Goal: Information Seeking & Learning: Learn about a topic

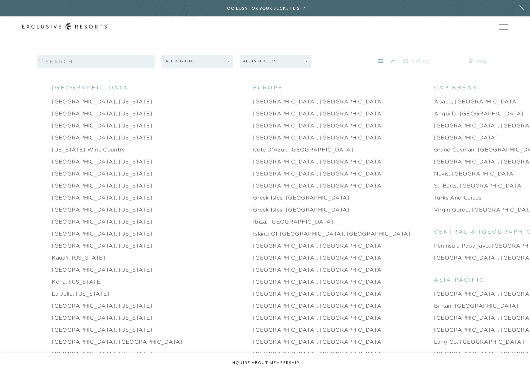
scroll to position [771, 0]
click at [434, 111] on link "Anguilla, [GEOGRAPHIC_DATA]" at bounding box center [479, 112] width 90 height 8
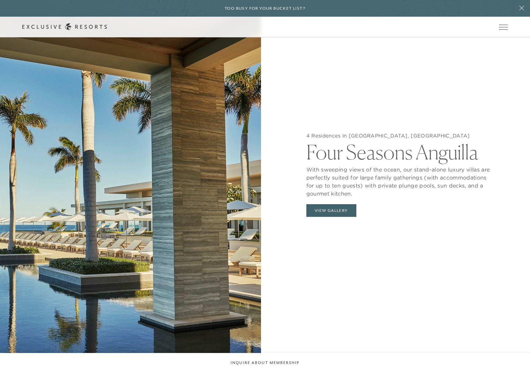
scroll to position [775, 0]
click at [340, 217] on button "View Gallery" at bounding box center [331, 210] width 50 height 13
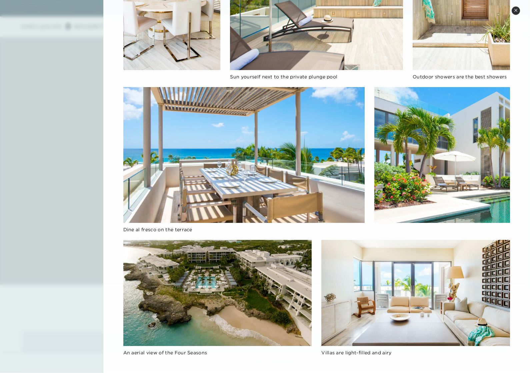
scroll to position [0, 0]
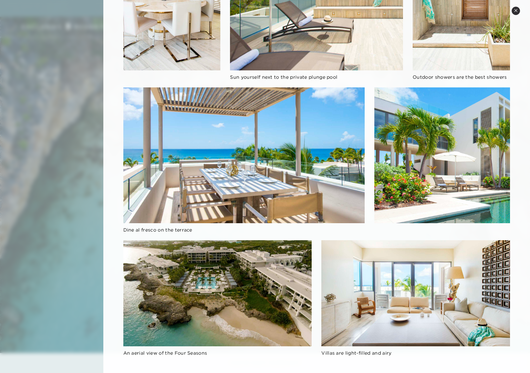
click at [514, 12] on button "Close quickview" at bounding box center [516, 11] width 8 height 8
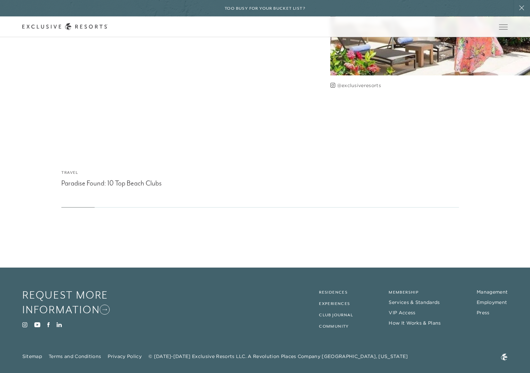
scroll to position [2113, 0]
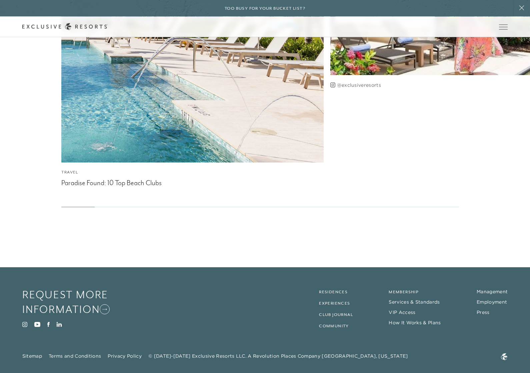
click at [330, 294] on link "Residences" at bounding box center [333, 292] width 29 height 5
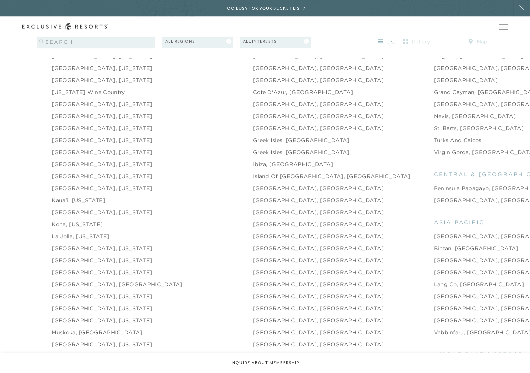
scroll to position [824, 0]
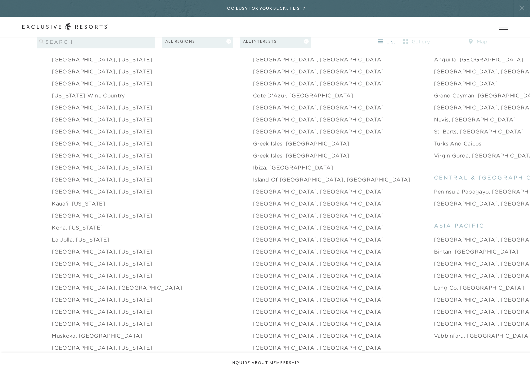
click at [73, 123] on link "Chicago, Illinois" at bounding box center [102, 119] width 101 height 8
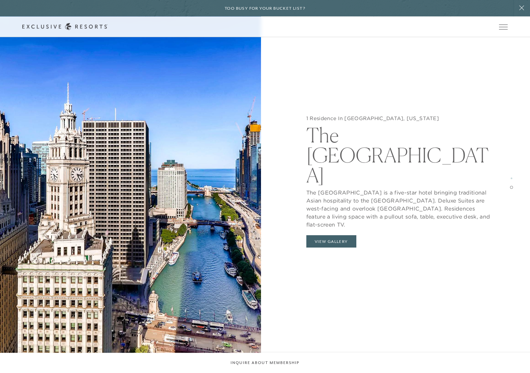
scroll to position [1556, 0]
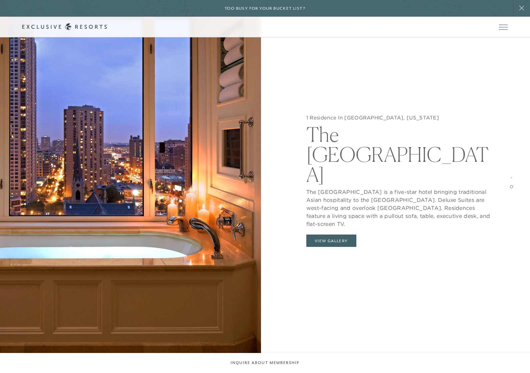
click at [346, 234] on button "View Gallery" at bounding box center [331, 240] width 50 height 13
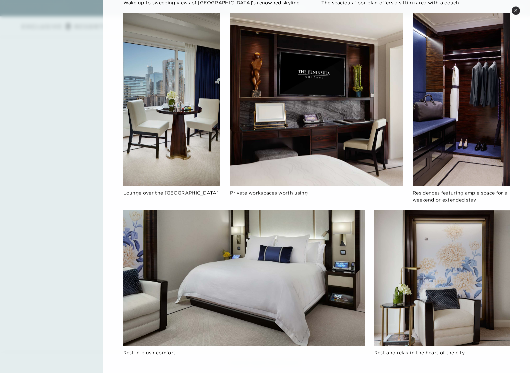
scroll to position [1020, 0]
click at [518, 11] on button "Close quickview" at bounding box center [516, 11] width 8 height 8
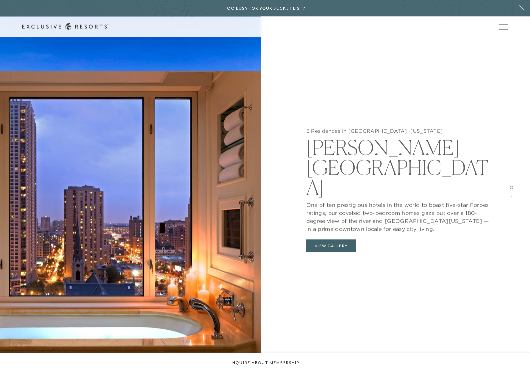
scroll to position [1028, 0]
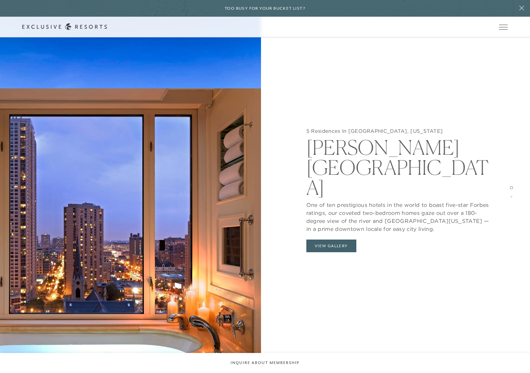
click at [346, 239] on button "View Gallery" at bounding box center [331, 245] width 50 height 13
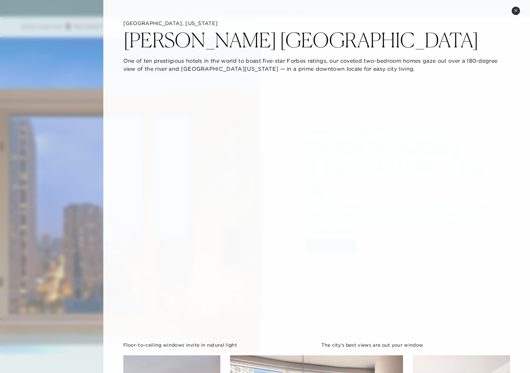
scroll to position [0, 0]
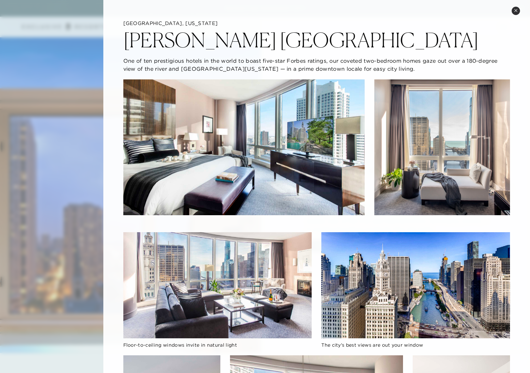
click at [513, 12] on button "Close quickview" at bounding box center [516, 11] width 8 height 8
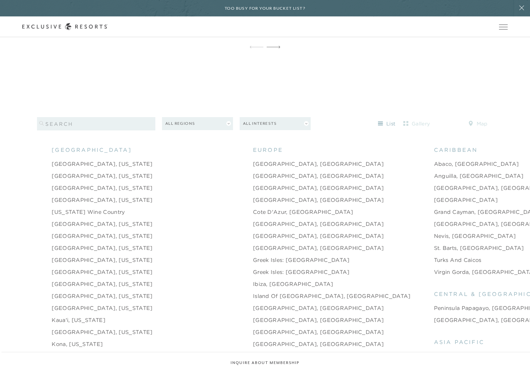
scroll to position [707, 0]
click at [434, 225] on link "[GEOGRAPHIC_DATA], [GEOGRAPHIC_DATA]" at bounding box center [499, 224] width 131 height 8
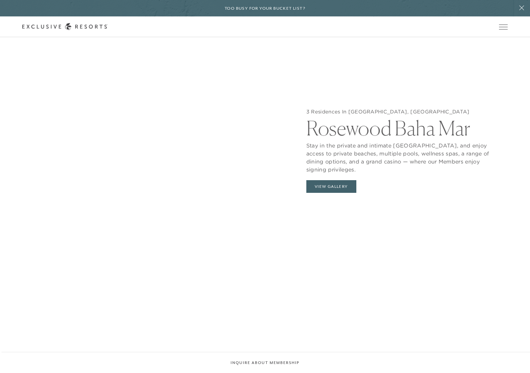
scroll to position [822, 0]
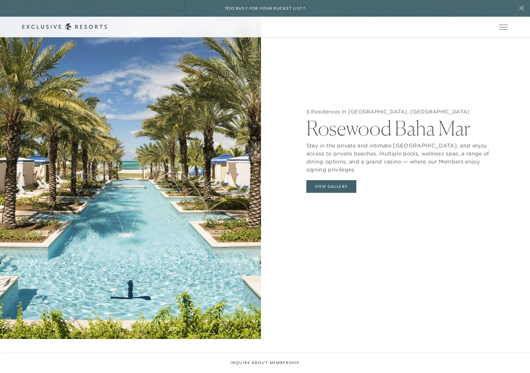
click at [347, 193] on button "View Gallery" at bounding box center [331, 186] width 50 height 13
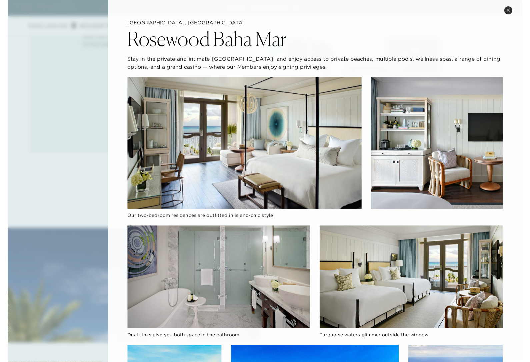
scroll to position [559, 0]
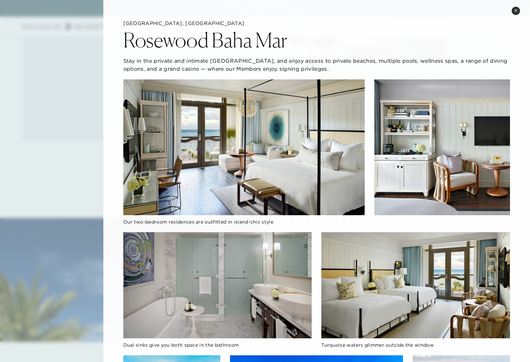
click at [507, 13] on div "Nassau, Bahamas Rosewood Baha Mar Stay in the private and intimate Rosewood Bah…" at bounding box center [316, 366] width 427 height 732
click at [518, 8] on button "Close quickview" at bounding box center [516, 11] width 8 height 8
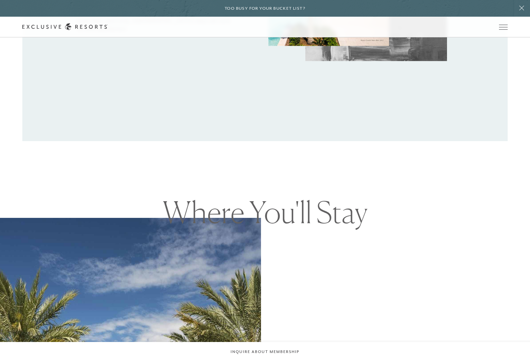
click at [502, 27] on span "Open navigation" at bounding box center [503, 27] width 9 height 0
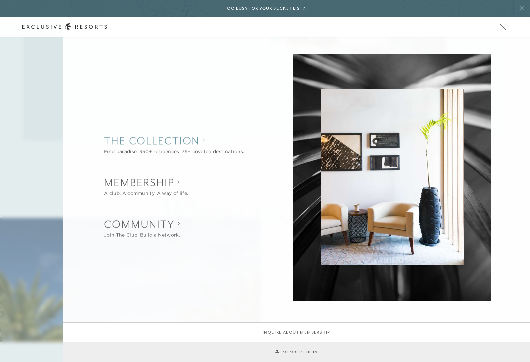
click at [115, 144] on collection "The Collection" at bounding box center [174, 140] width 140 height 15
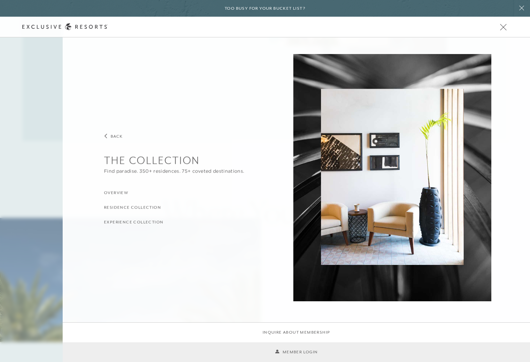
click at [114, 209] on h3 "Residence Collection" at bounding box center [132, 207] width 57 height 6
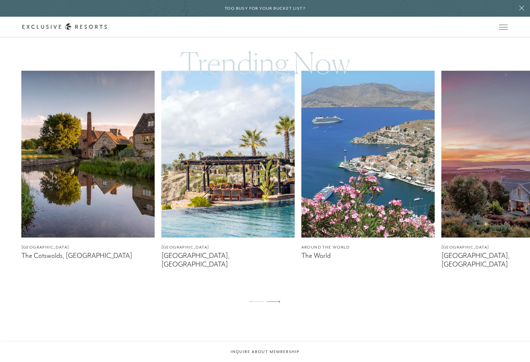
scroll to position [442, 0]
